Goal: Check status

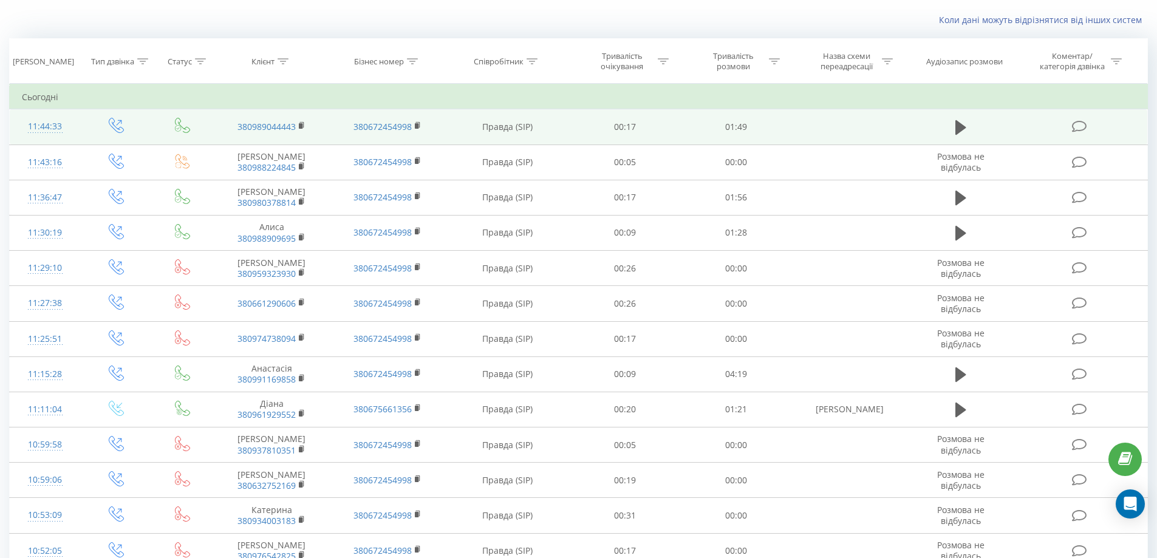
scroll to position [61, 0]
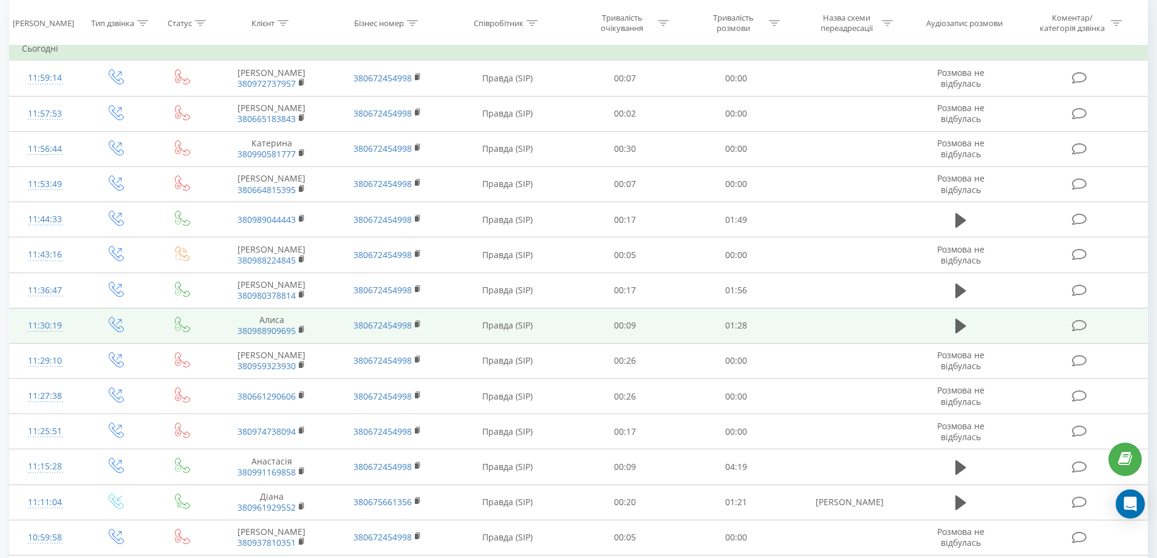
scroll to position [122, 0]
